Goal: Find contact information: Find contact information

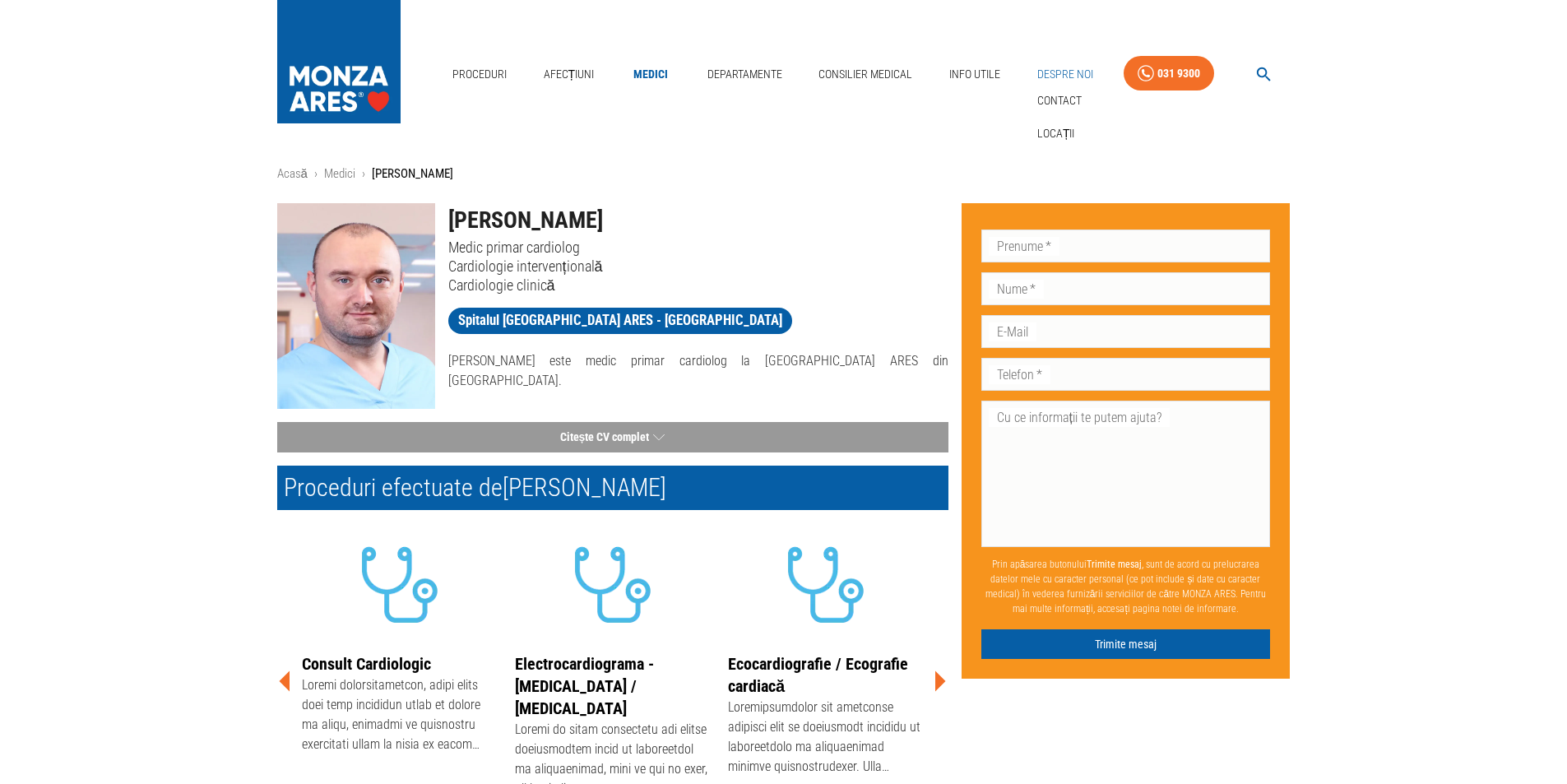
click at [1034, 74] on link "Despre Noi" at bounding box center [1065, 74] width 69 height 34
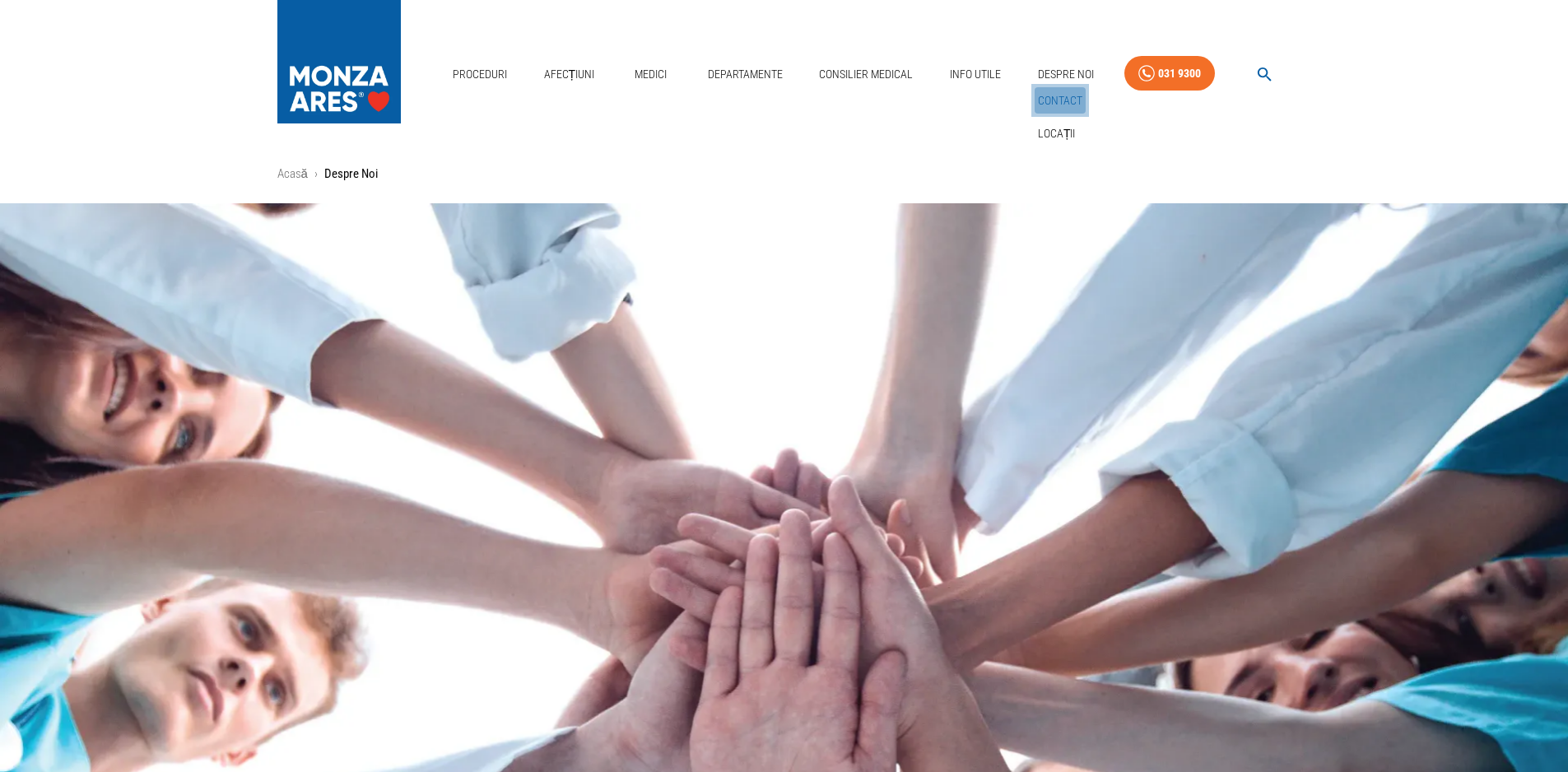
click at [1056, 100] on link "Contact" at bounding box center [1060, 101] width 51 height 27
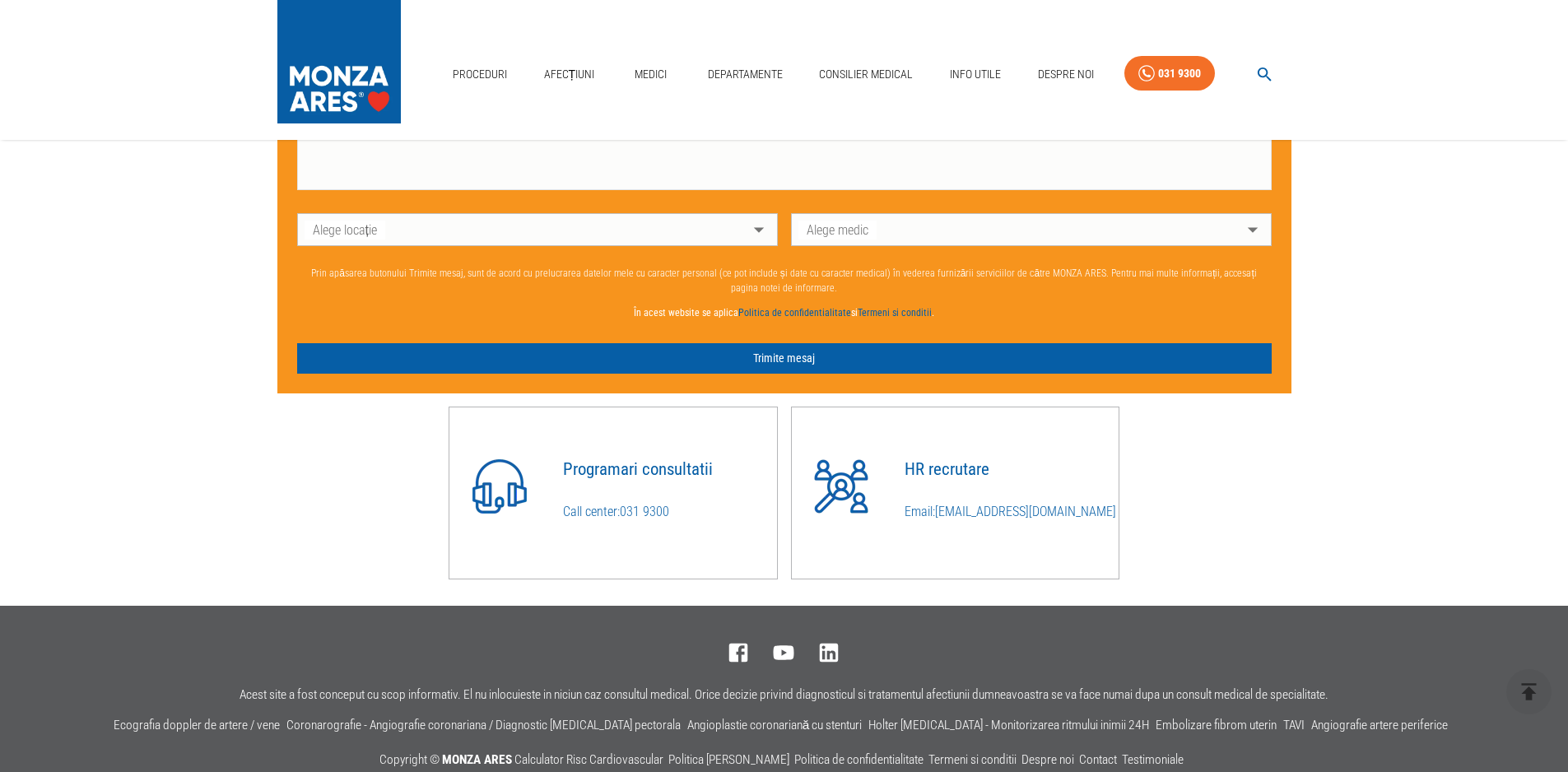
scroll to position [1399, 0]
